Goal: Information Seeking & Learning: Learn about a topic

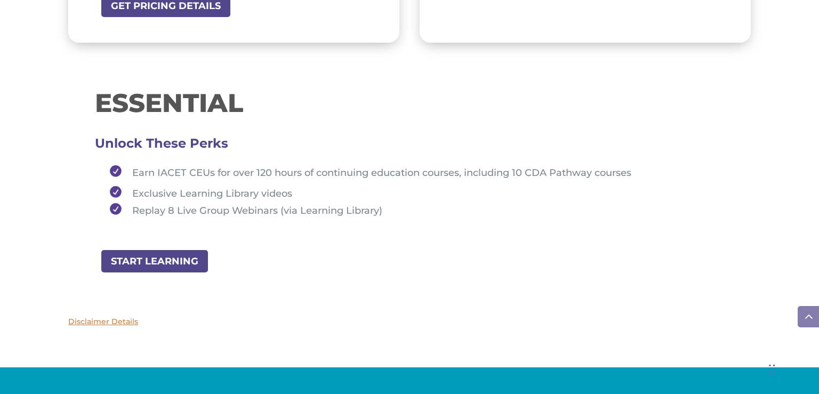
scroll to position [1160, 0]
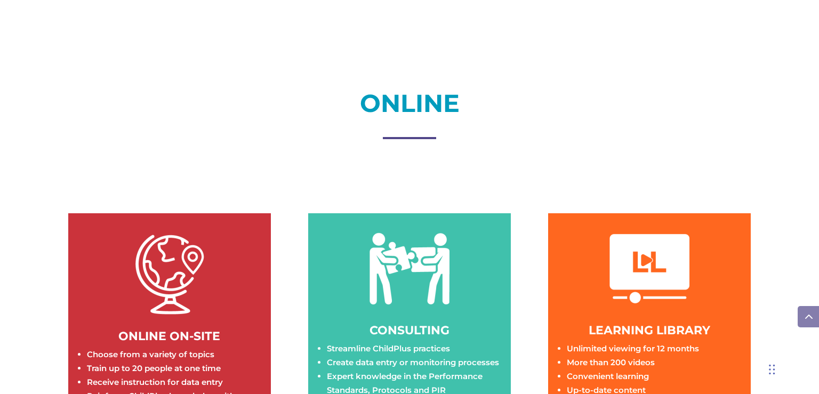
scroll to position [1371, 0]
